Goal: Check status: Check status

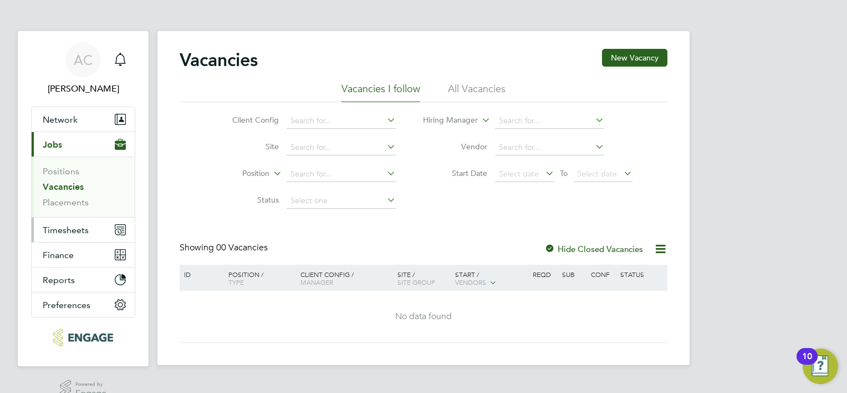
click at [64, 231] on span "Timesheets" at bounding box center [66, 230] width 46 height 11
click at [67, 225] on span "Timesheets" at bounding box center [66, 230] width 46 height 11
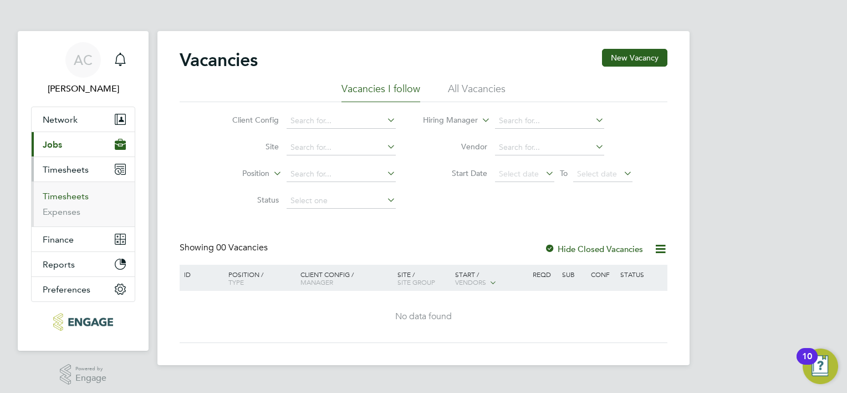
click at [72, 194] on link "Timesheets" at bounding box center [66, 196] width 46 height 11
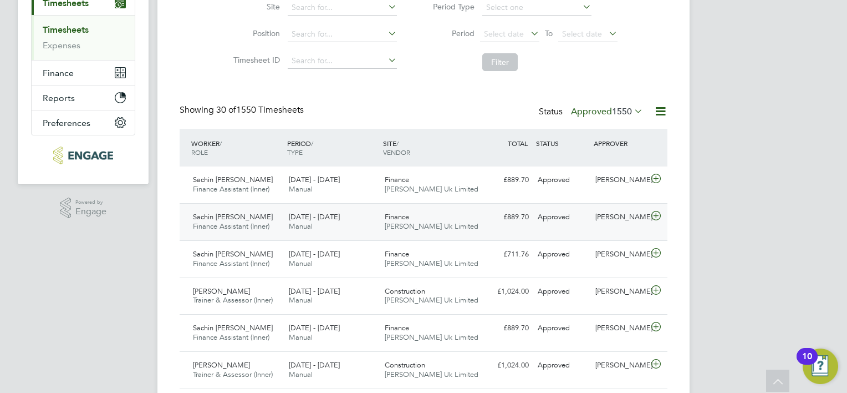
click at [321, 216] on span "[DATE] - [DATE]" at bounding box center [314, 216] width 51 height 9
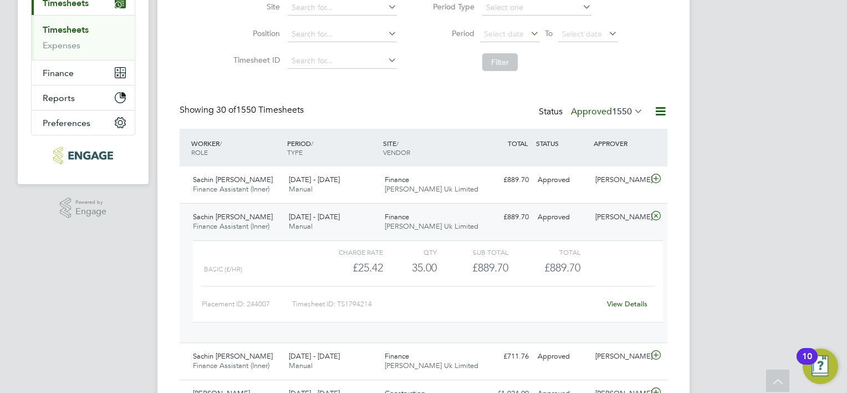
click at [625, 297] on div "View Details" at bounding box center [627, 304] width 54 height 18
click at [627, 313] on div "Charge rate QTY Sub Total Total Basic (£/HR) £25.42 35 35.00 35 £889.70 £889.70…" at bounding box center [428, 281] width 470 height 82
click at [634, 302] on link "View Details" at bounding box center [627, 303] width 40 height 9
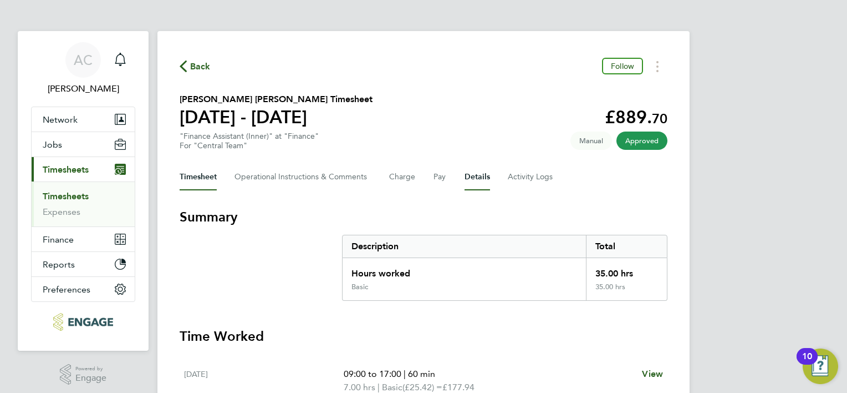
click at [477, 175] on button "Details" at bounding box center [478, 177] width 26 height 27
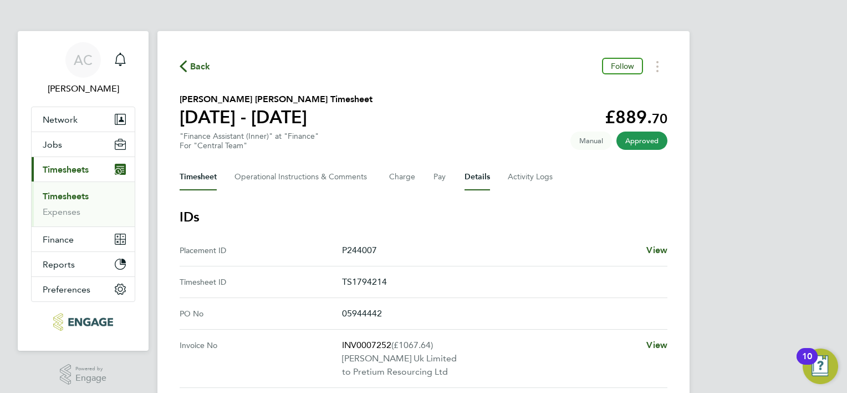
click at [195, 177] on button "Timesheet" at bounding box center [198, 177] width 37 height 27
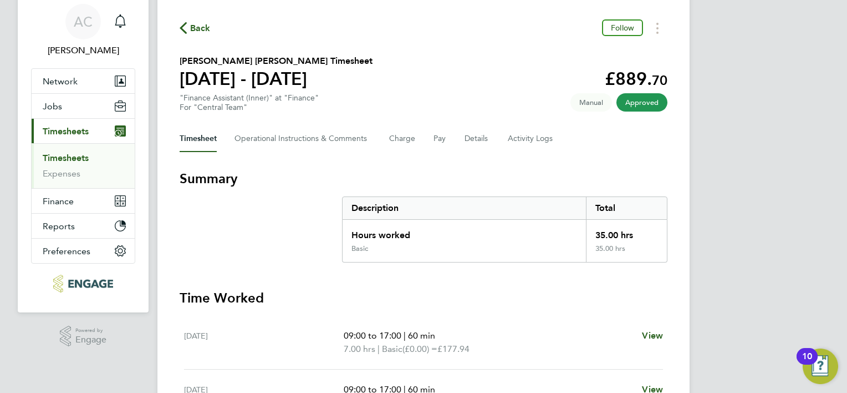
scroll to position [21, 0]
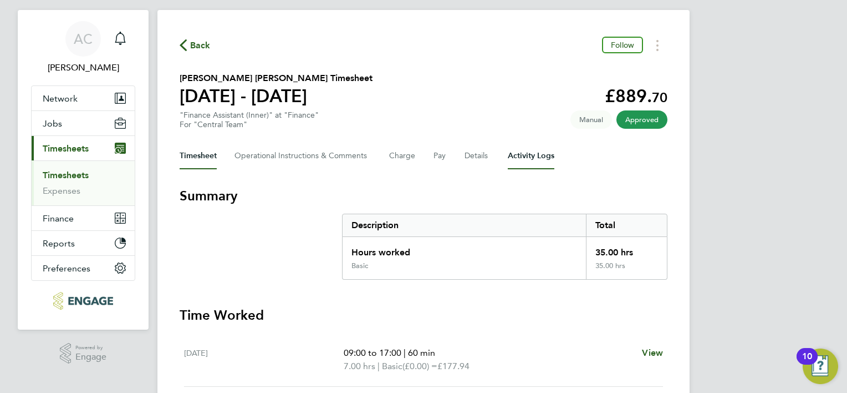
click at [520, 156] on Logs-tab "Activity Logs" at bounding box center [531, 156] width 47 height 27
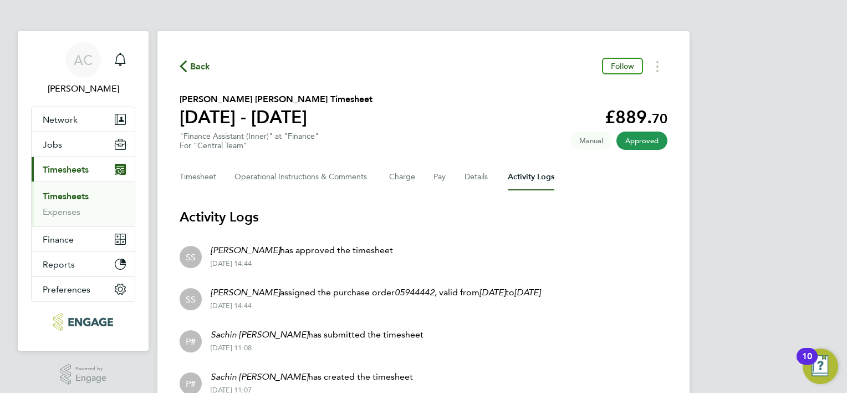
click at [518, 270] on li "SS [PERSON_NAME] has approved the timesheet [DATE] 14:44" at bounding box center [424, 256] width 488 height 42
click at [197, 68] on span "Back" at bounding box center [200, 66] width 21 height 13
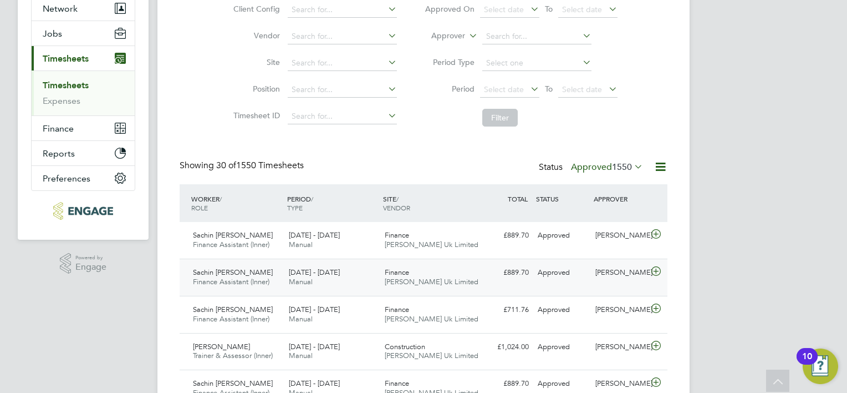
click at [655, 268] on icon at bounding box center [656, 271] width 14 height 9
